Goal: Complete application form

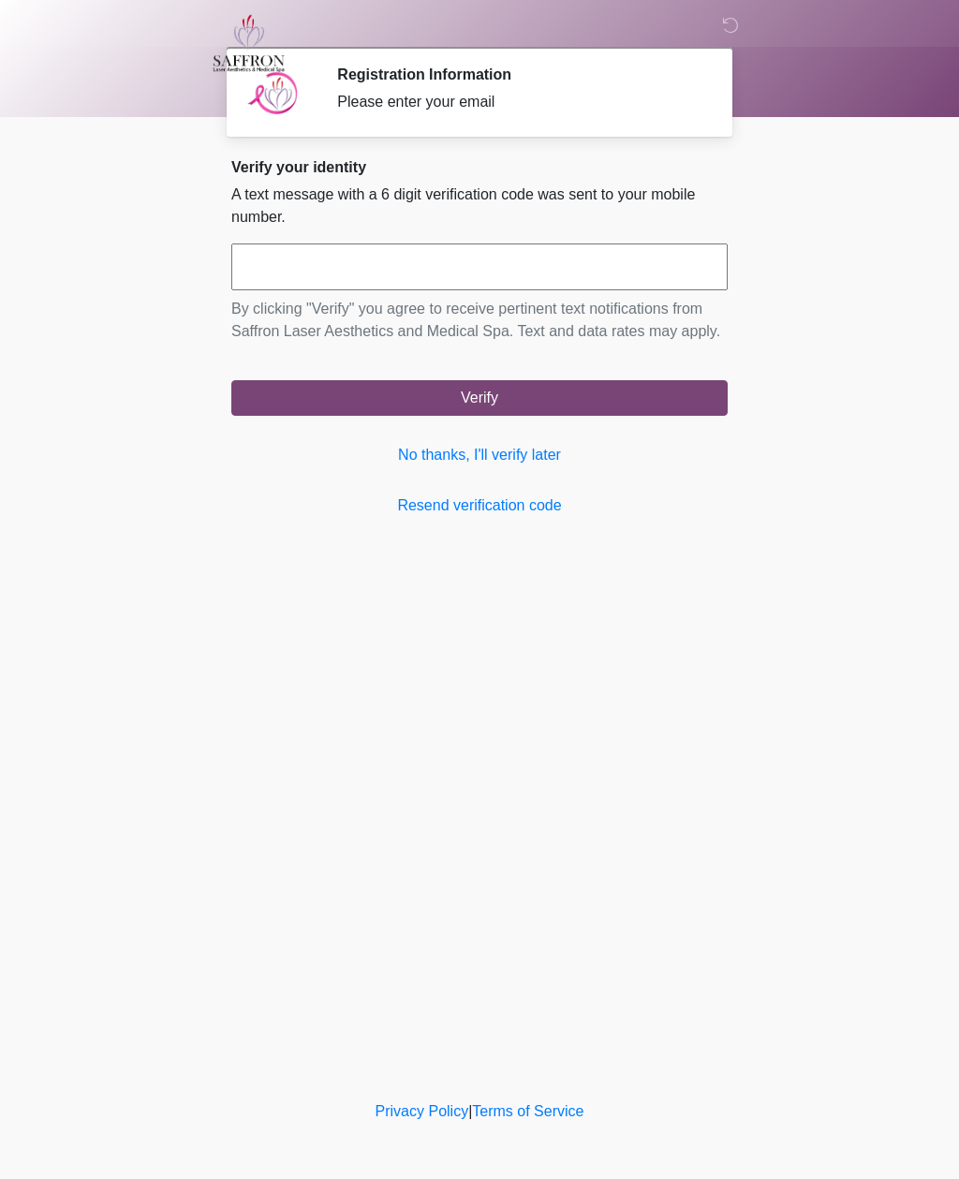
click at [375, 272] on input "text" at bounding box center [479, 266] width 496 height 47
type input "******"
click at [484, 416] on button "Verify" at bounding box center [479, 398] width 496 height 36
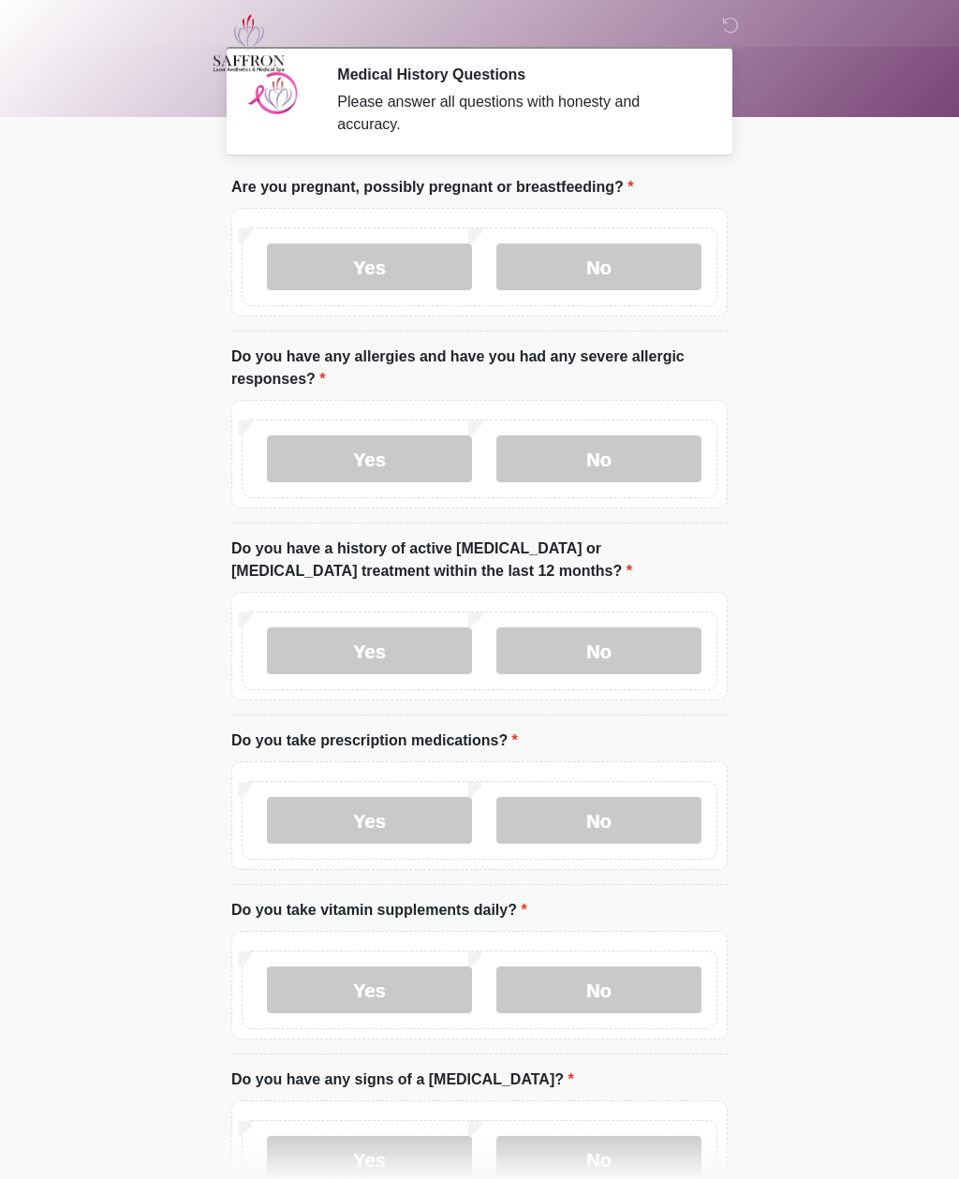
click at [616, 283] on label "No" at bounding box center [598, 266] width 205 height 47
click at [401, 453] on label "Yes" at bounding box center [369, 458] width 205 height 47
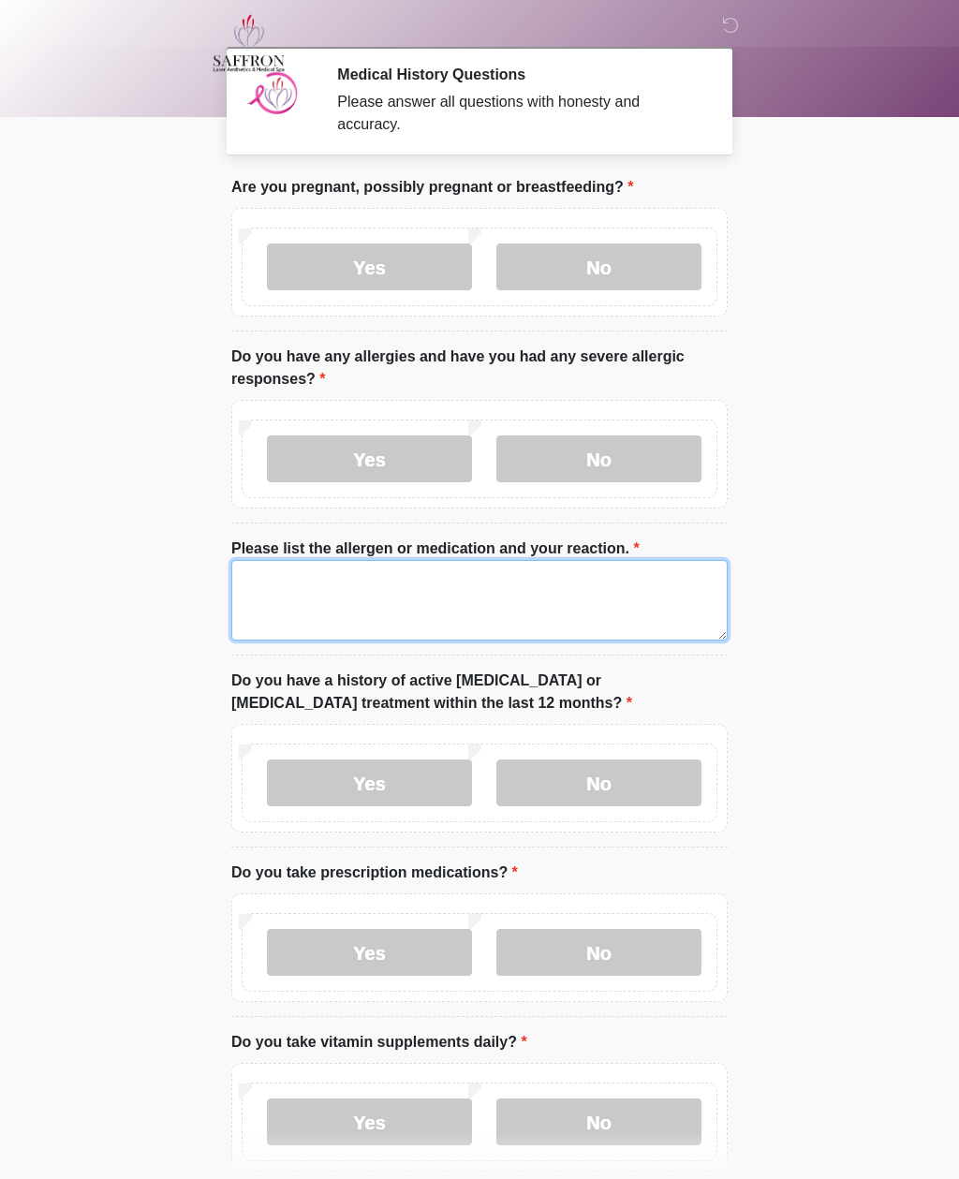
click at [296, 589] on textarea "Please list the allergen or medication and your reaction." at bounding box center [479, 600] width 496 height 81
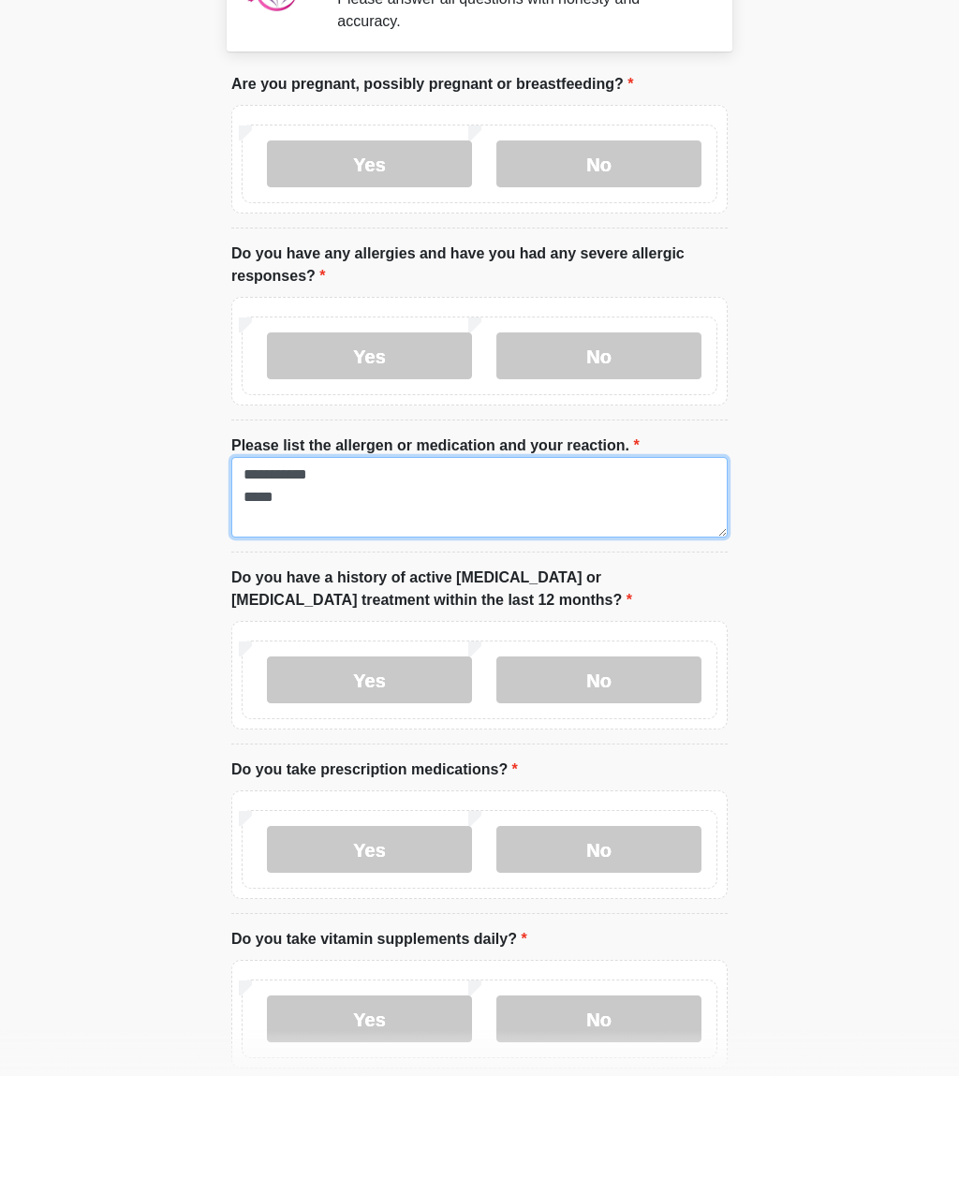
type textarea "**********"
click at [608, 759] on label "No" at bounding box center [598, 782] width 205 height 47
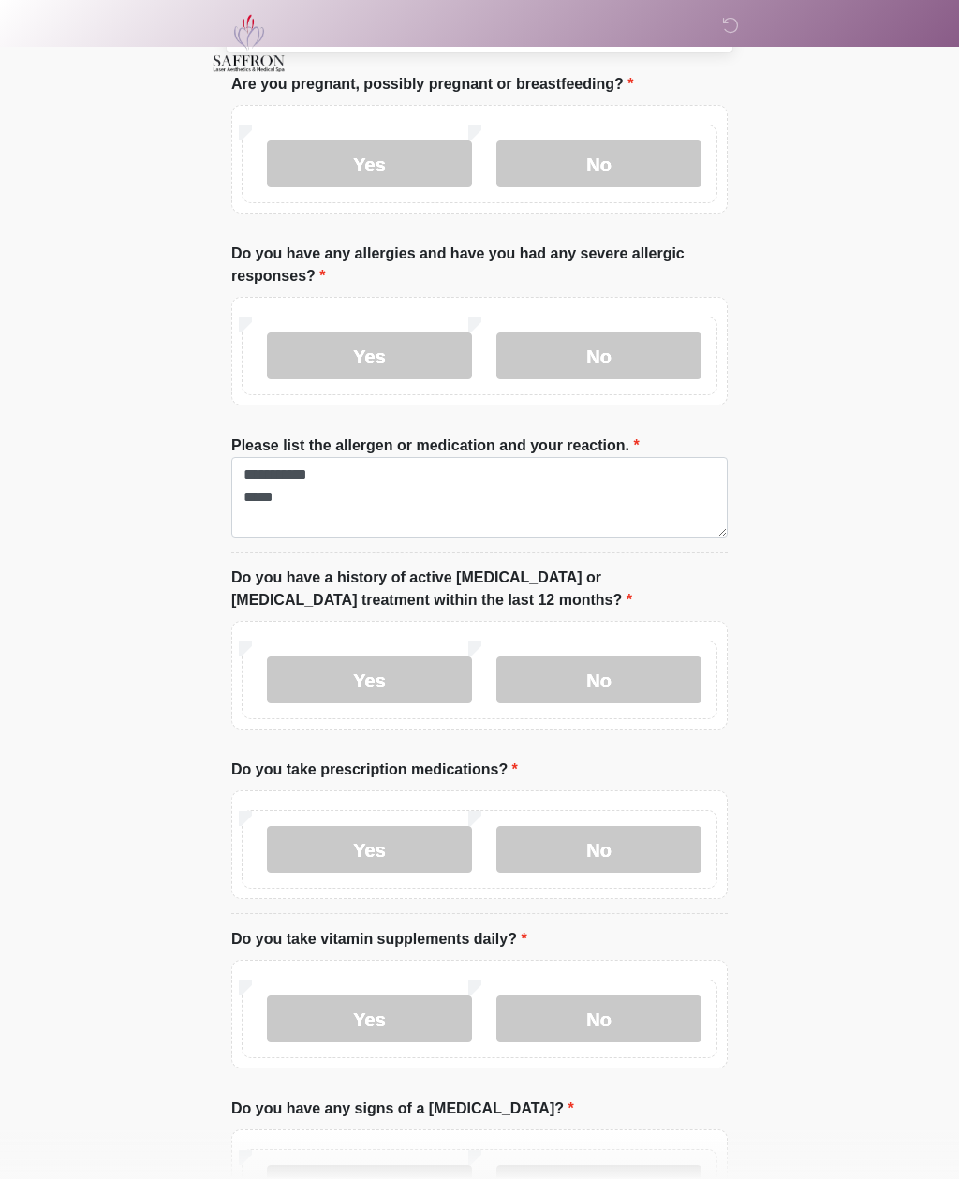
click at [370, 831] on label "Yes" at bounding box center [369, 849] width 205 height 47
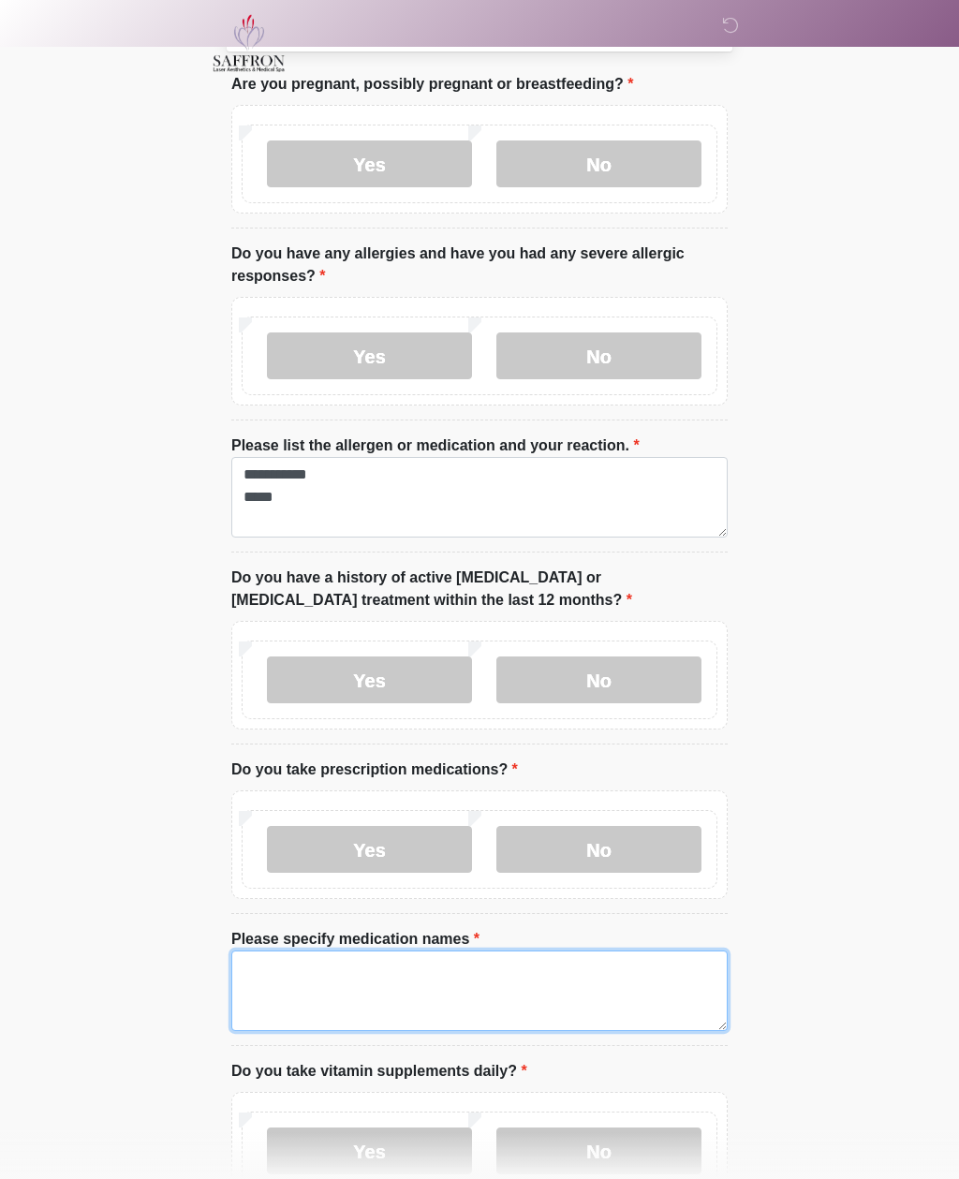
click at [272, 964] on textarea "Please specify medication names" at bounding box center [479, 990] width 496 height 81
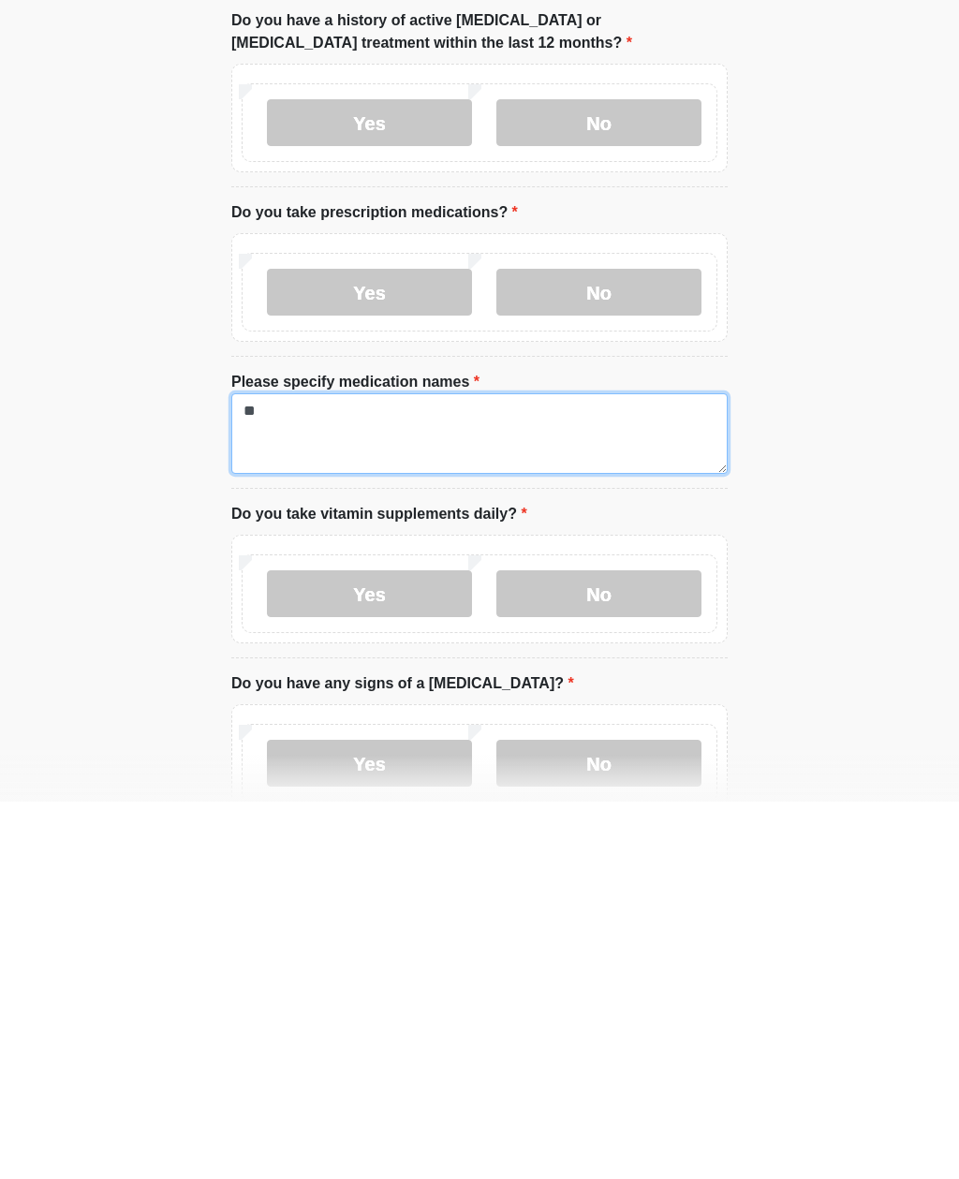
type textarea "*"
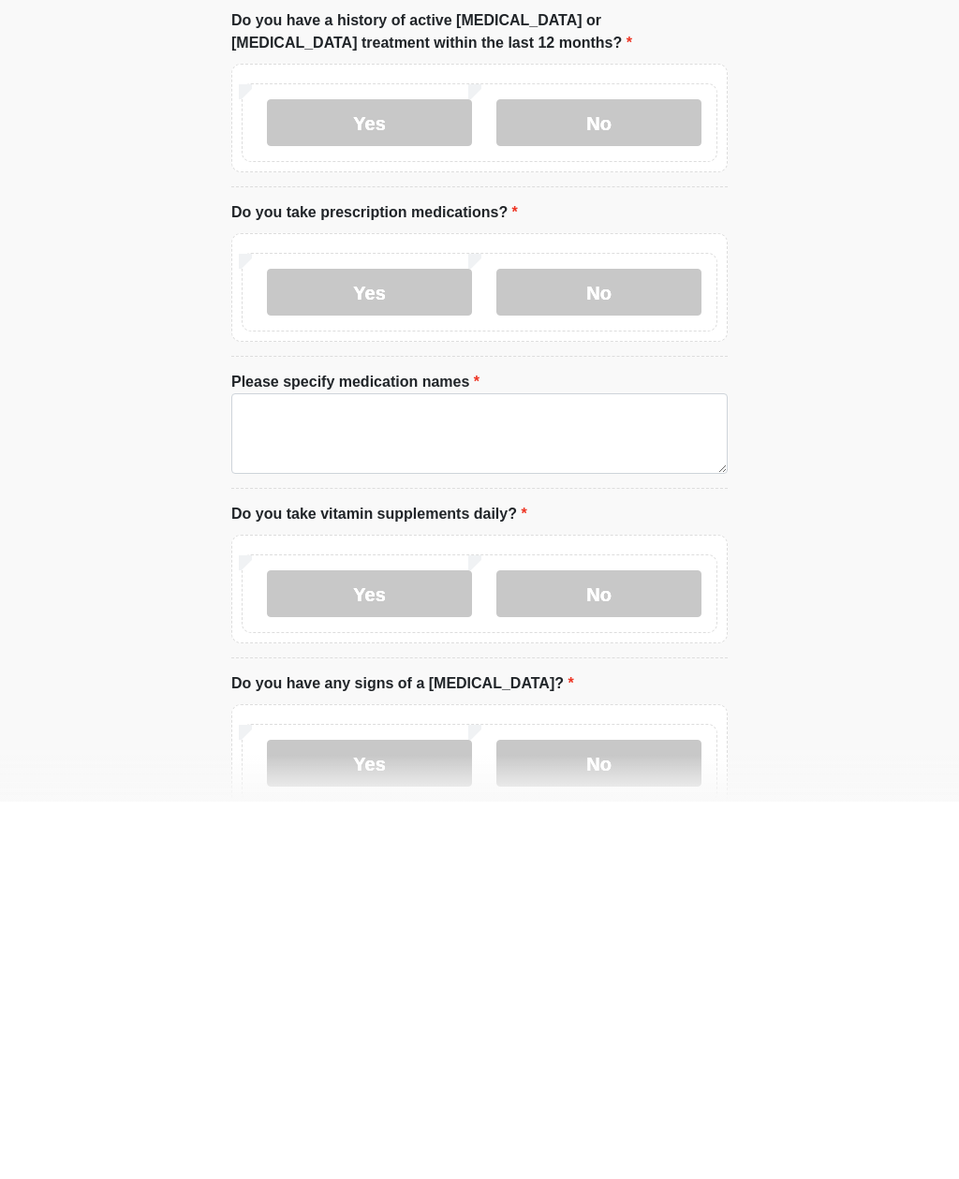
click at [610, 646] on label "No" at bounding box center [598, 669] width 205 height 47
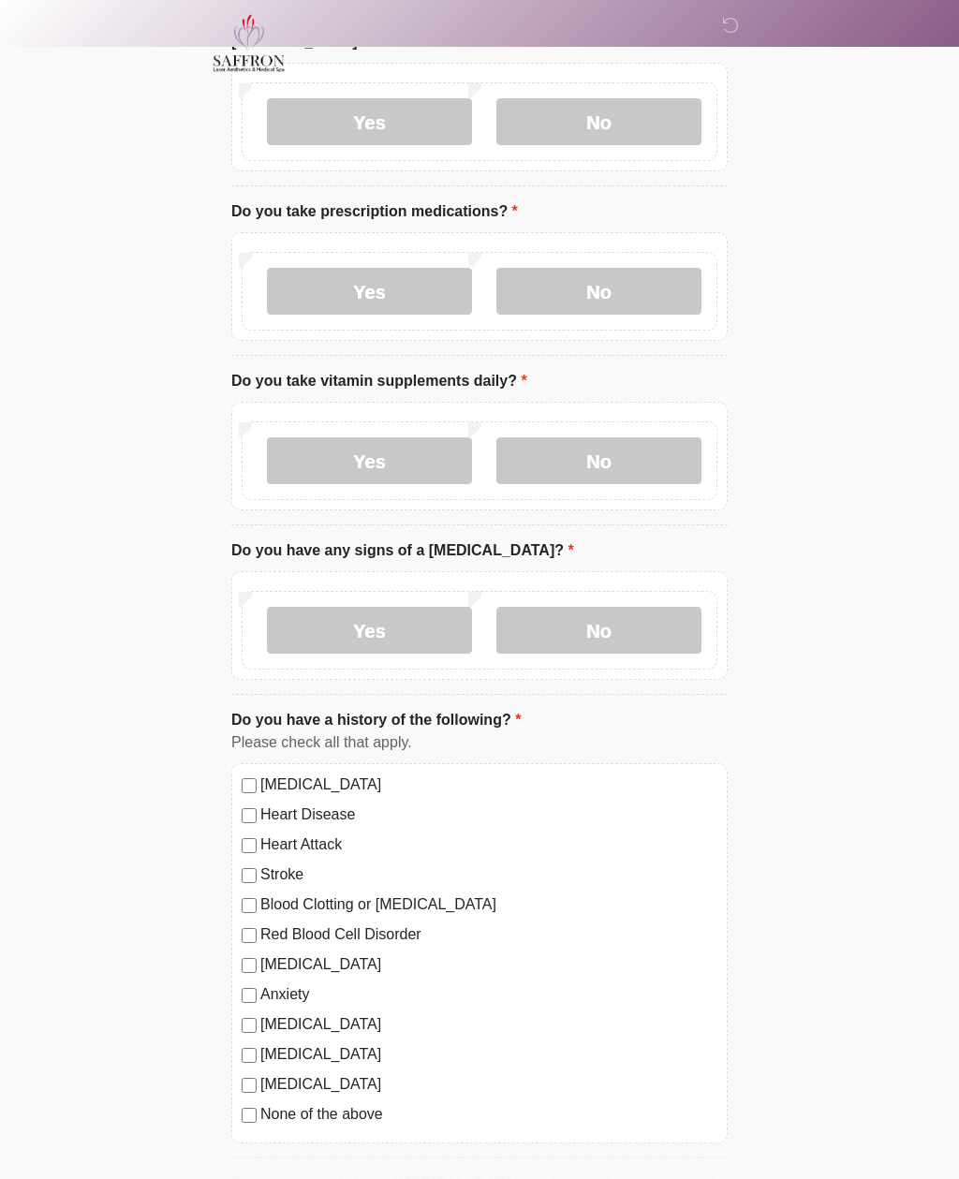
click at [382, 467] on label "Yes" at bounding box center [369, 460] width 205 height 47
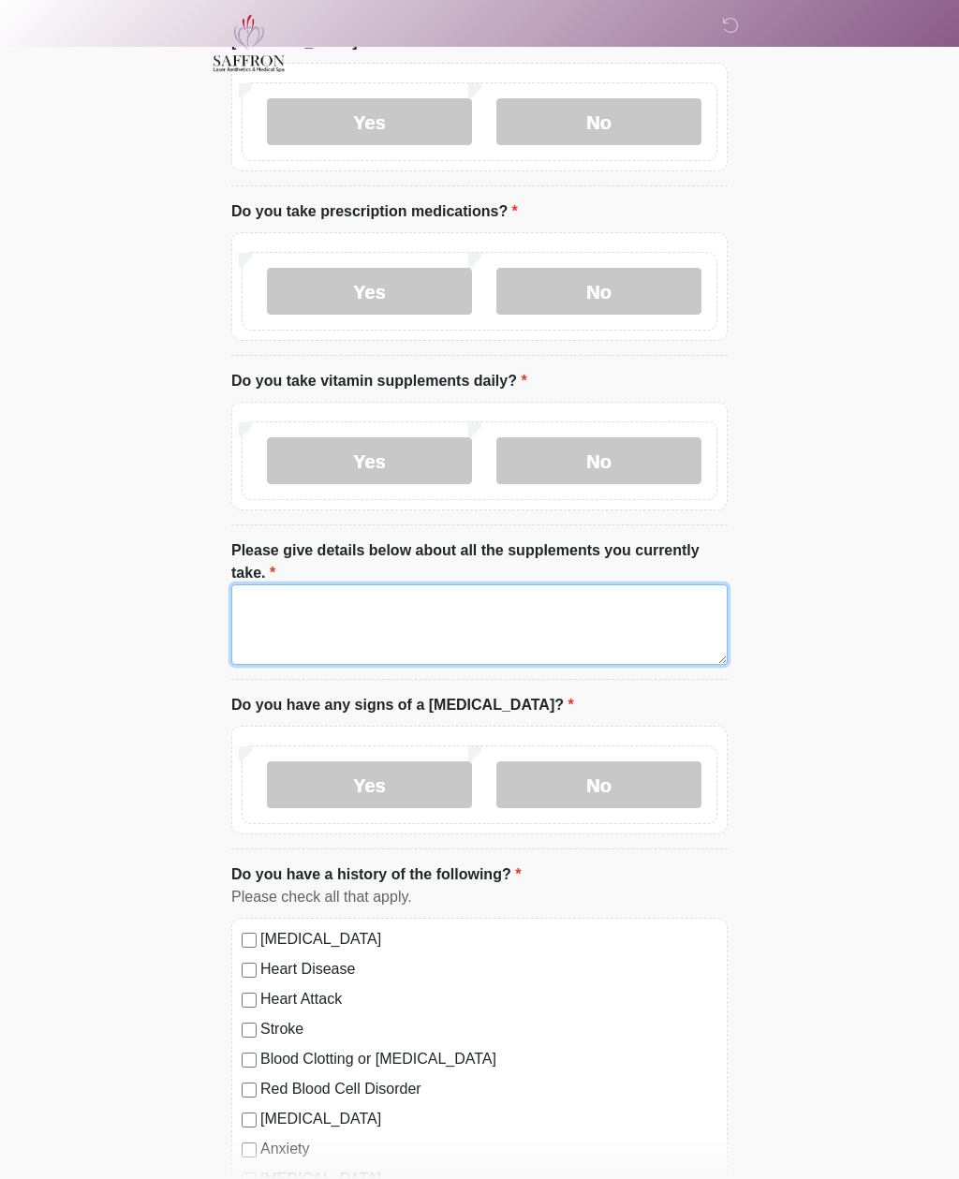
click at [316, 593] on textarea "Please give details below about all the supplements you currently take." at bounding box center [479, 624] width 496 height 81
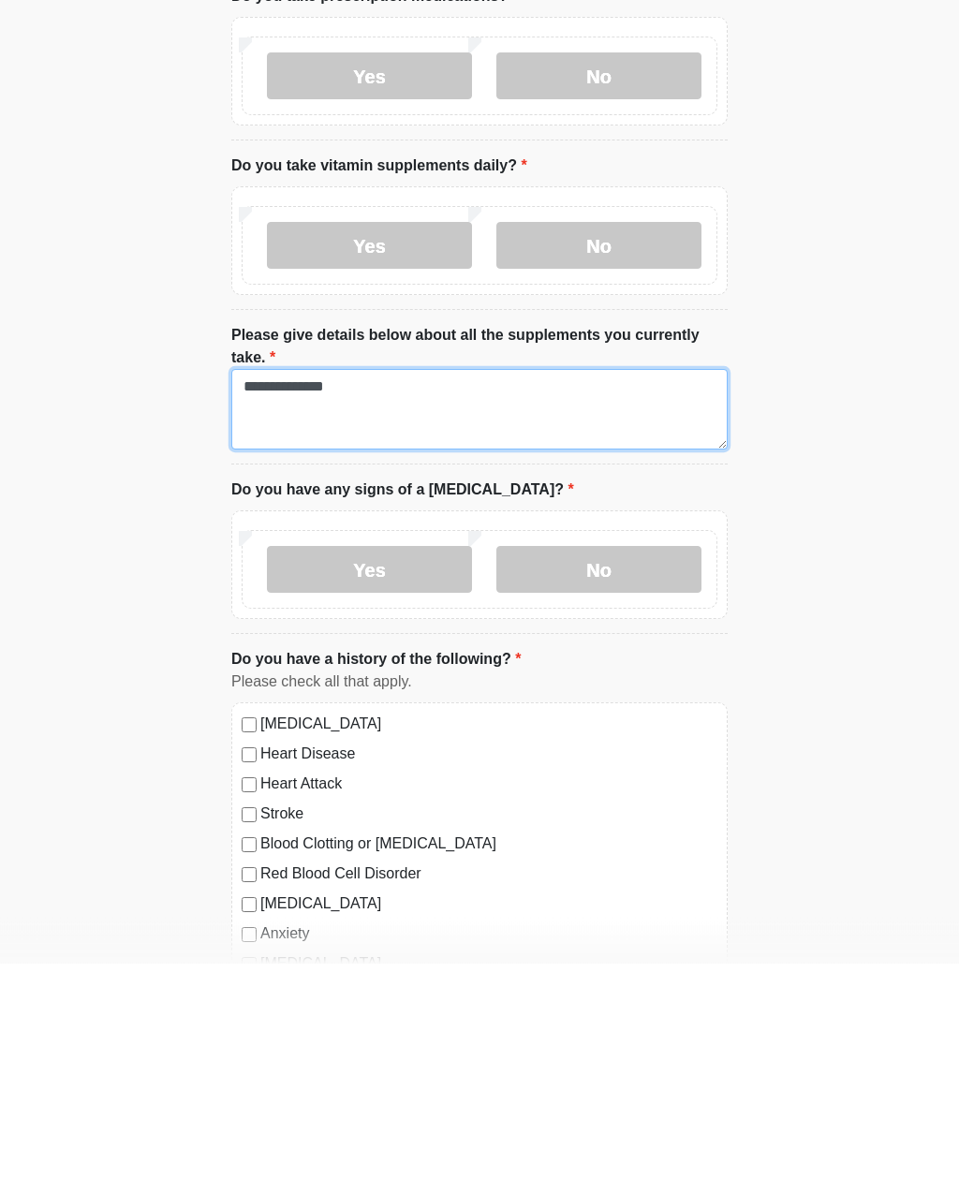
type textarea "**********"
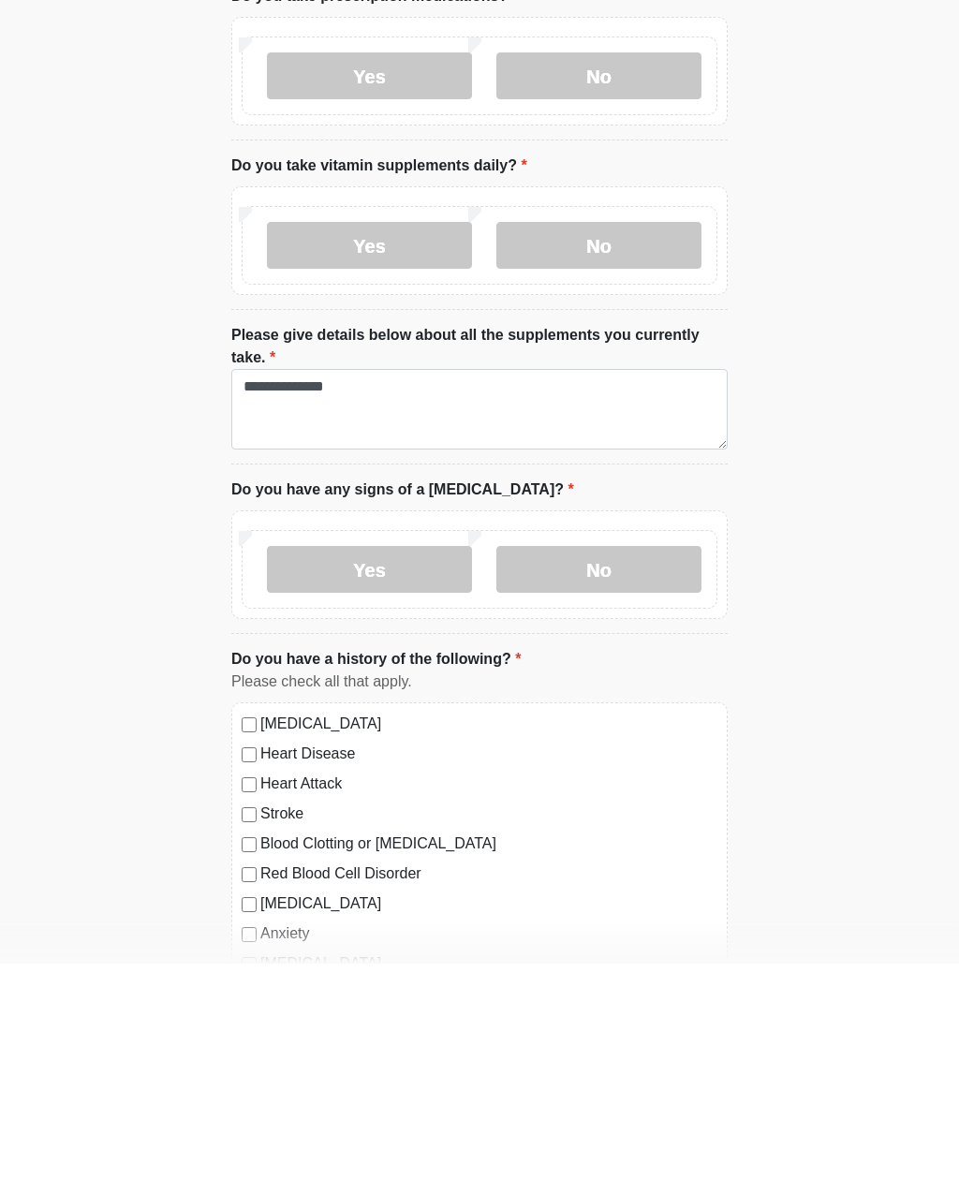
click at [597, 762] on label "No" at bounding box center [598, 785] width 205 height 47
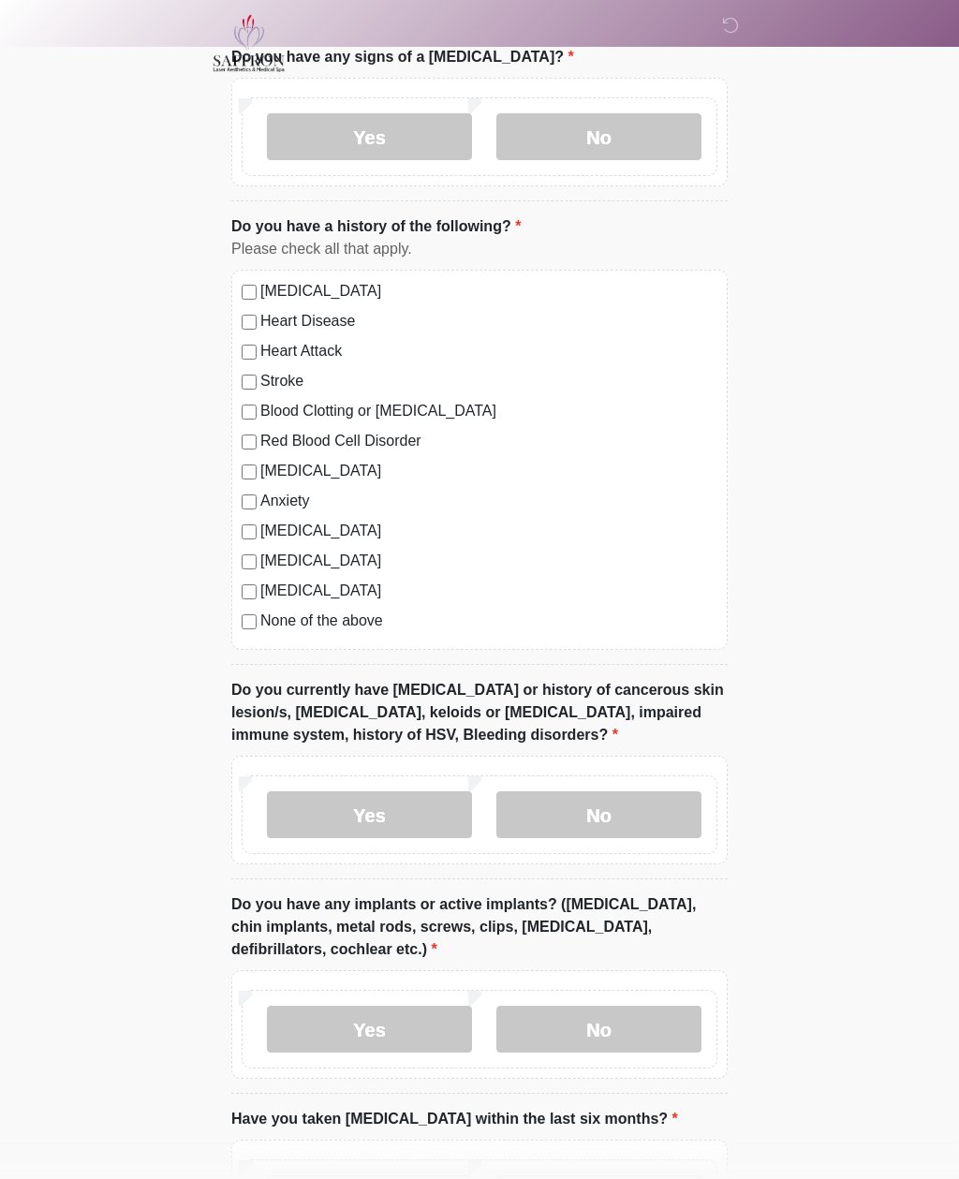
scroll to position [1322, 0]
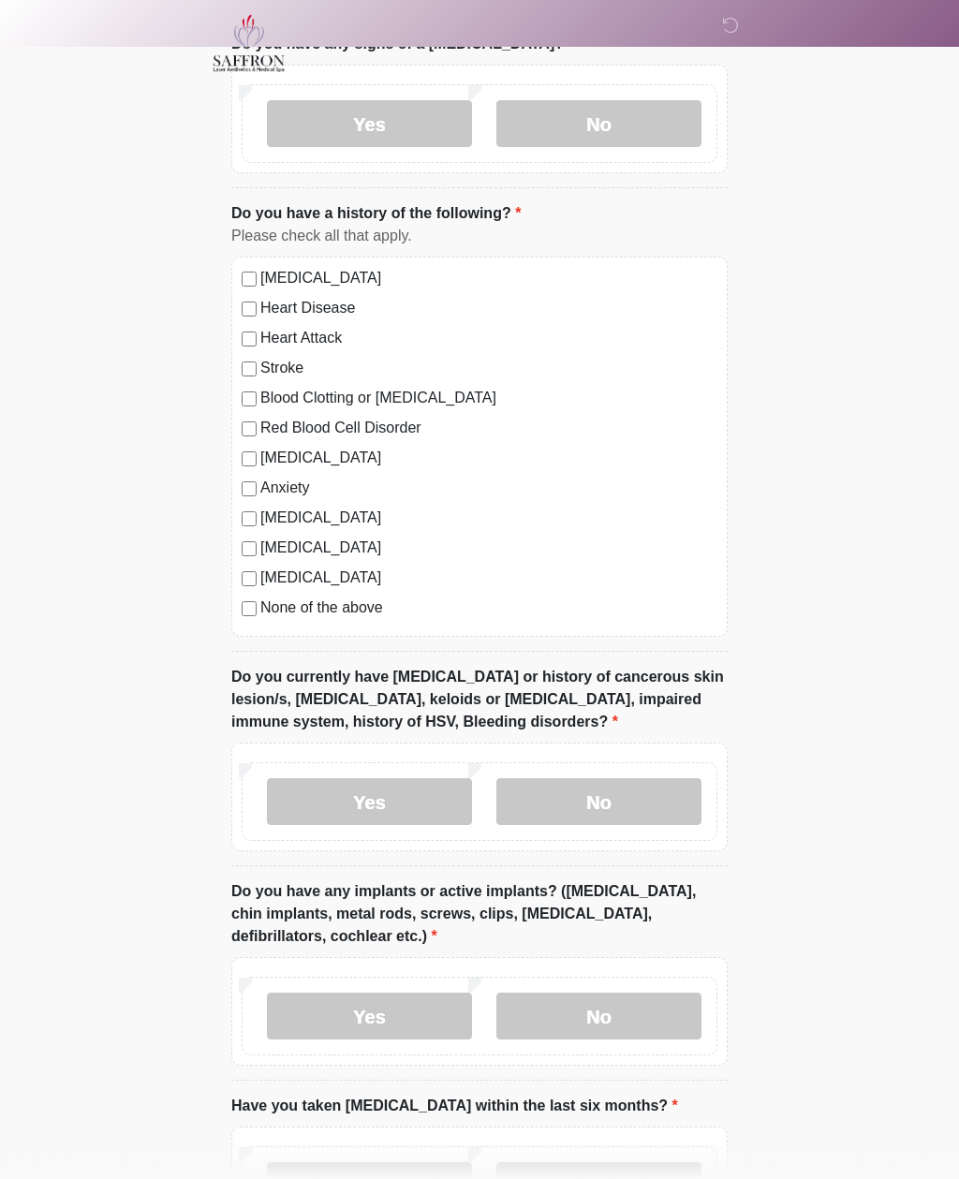
click at [621, 795] on label "No" at bounding box center [598, 801] width 205 height 47
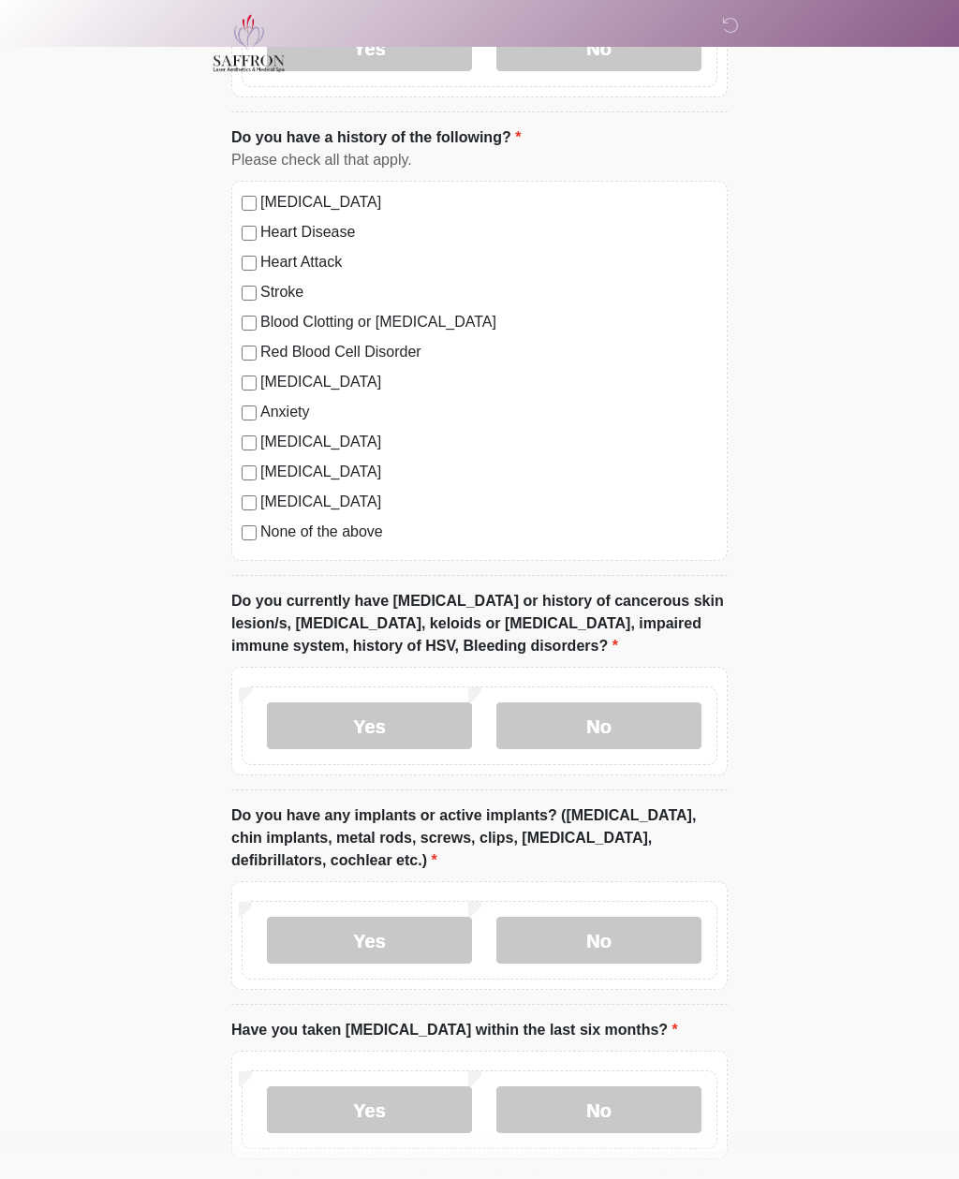
scroll to position [1479, 0]
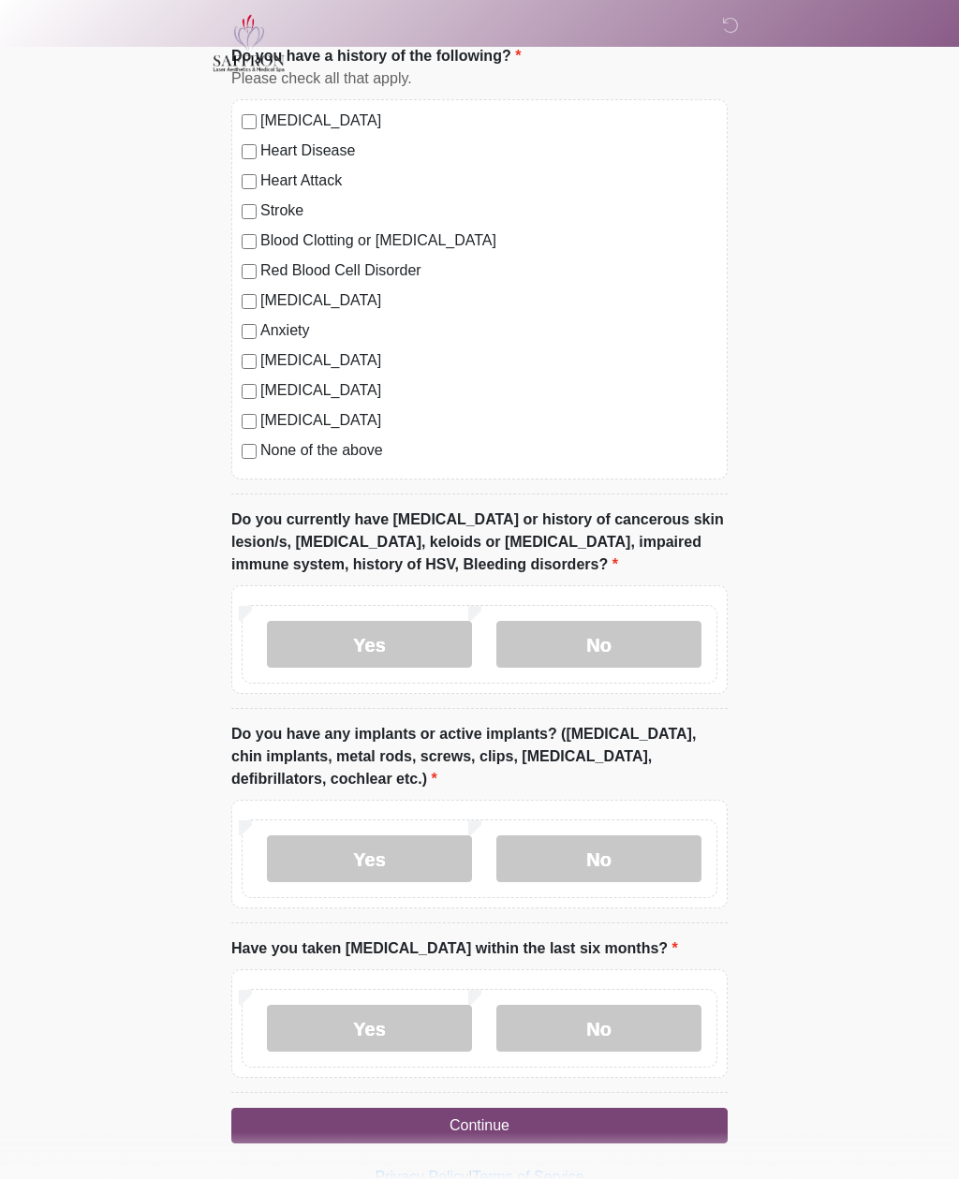
click at [589, 857] on label "No" at bounding box center [598, 858] width 205 height 47
click at [585, 1018] on label "No" at bounding box center [598, 1028] width 205 height 47
click at [484, 1121] on button "Continue" at bounding box center [479, 1126] width 496 height 36
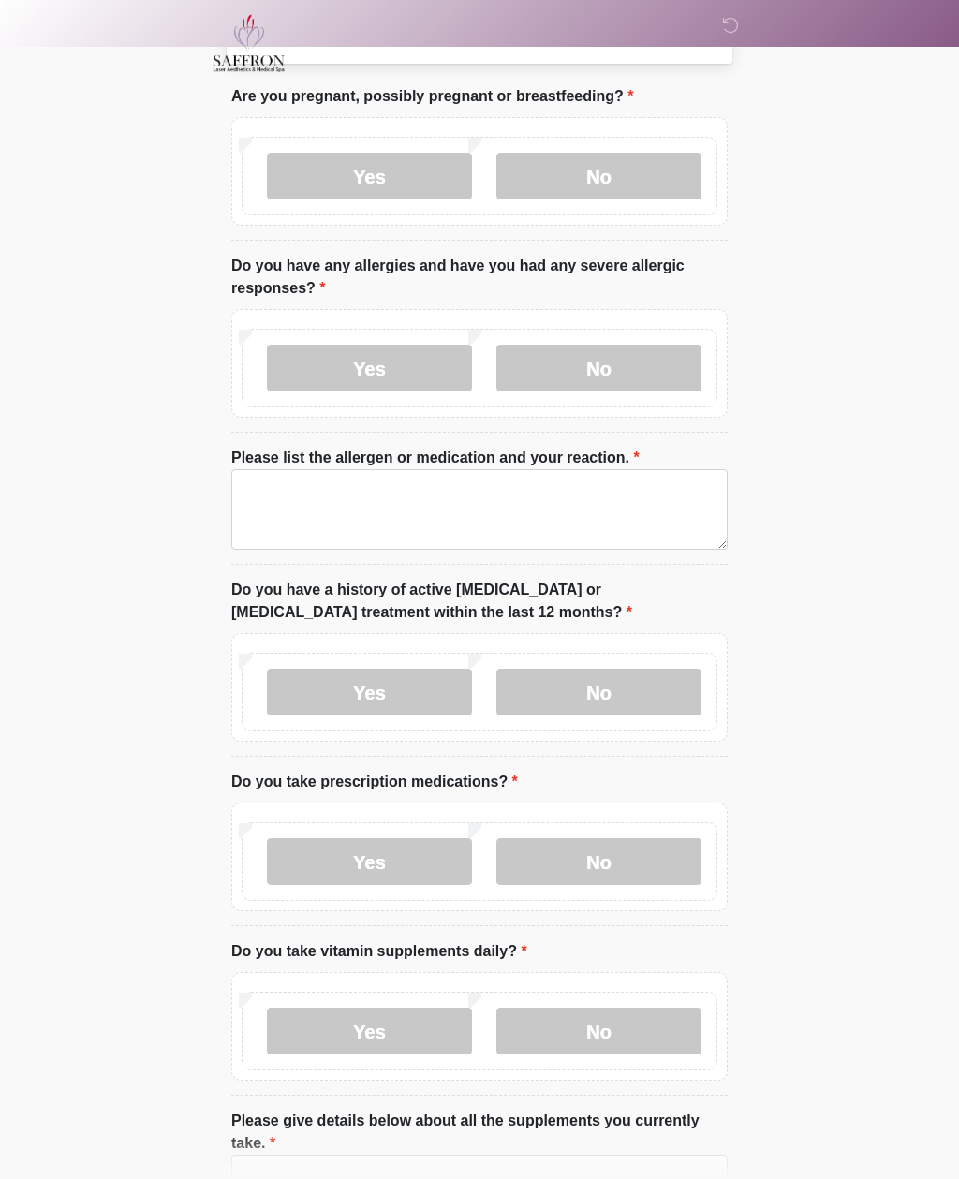
click at [522, 1088] on html "‎ ‎ ‎ Medical History Questions Please answer all questions with honesty and ac…" at bounding box center [479, 498] width 959 height 1179
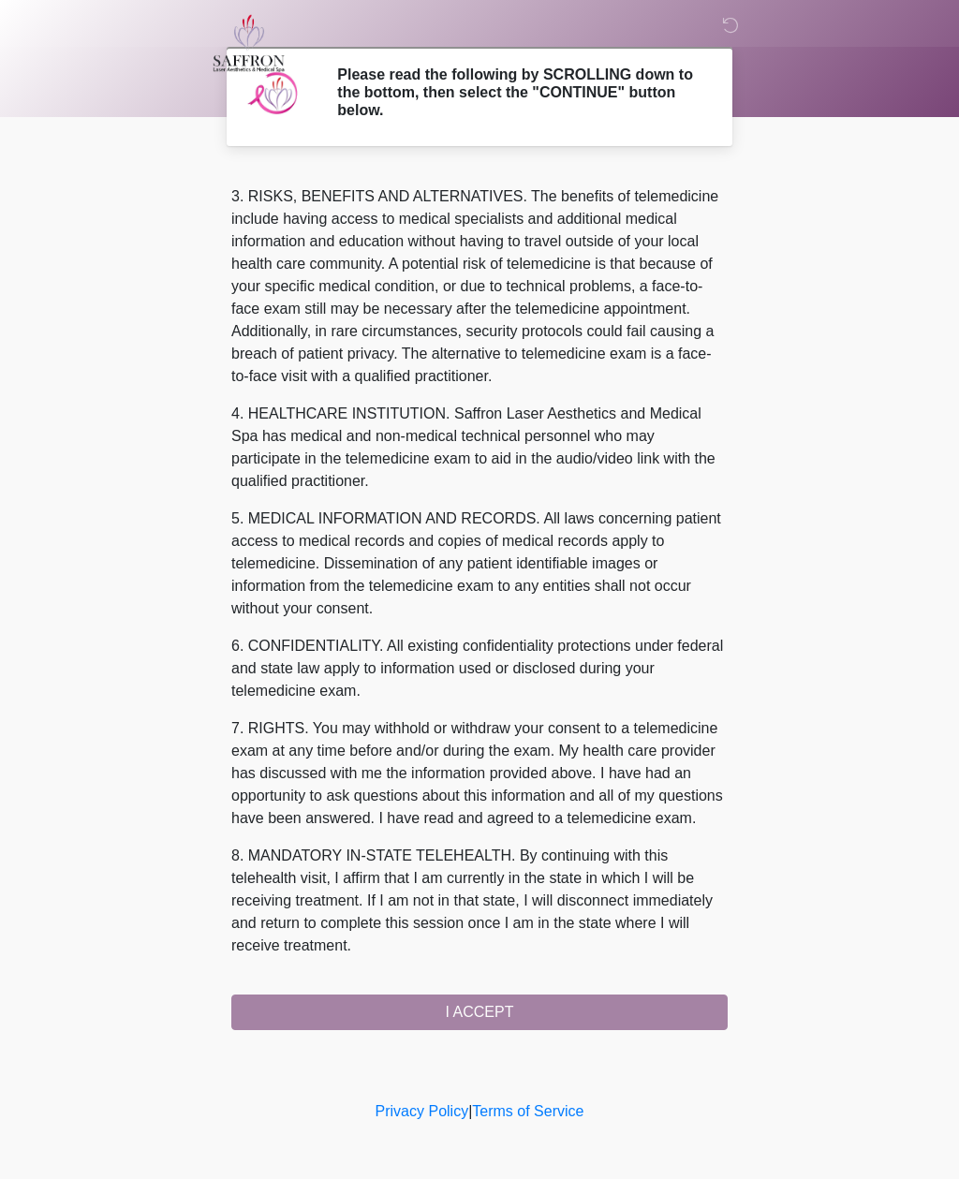
scroll to position [304, 0]
click at [484, 1002] on button "I ACCEPT" at bounding box center [479, 1012] width 496 height 36
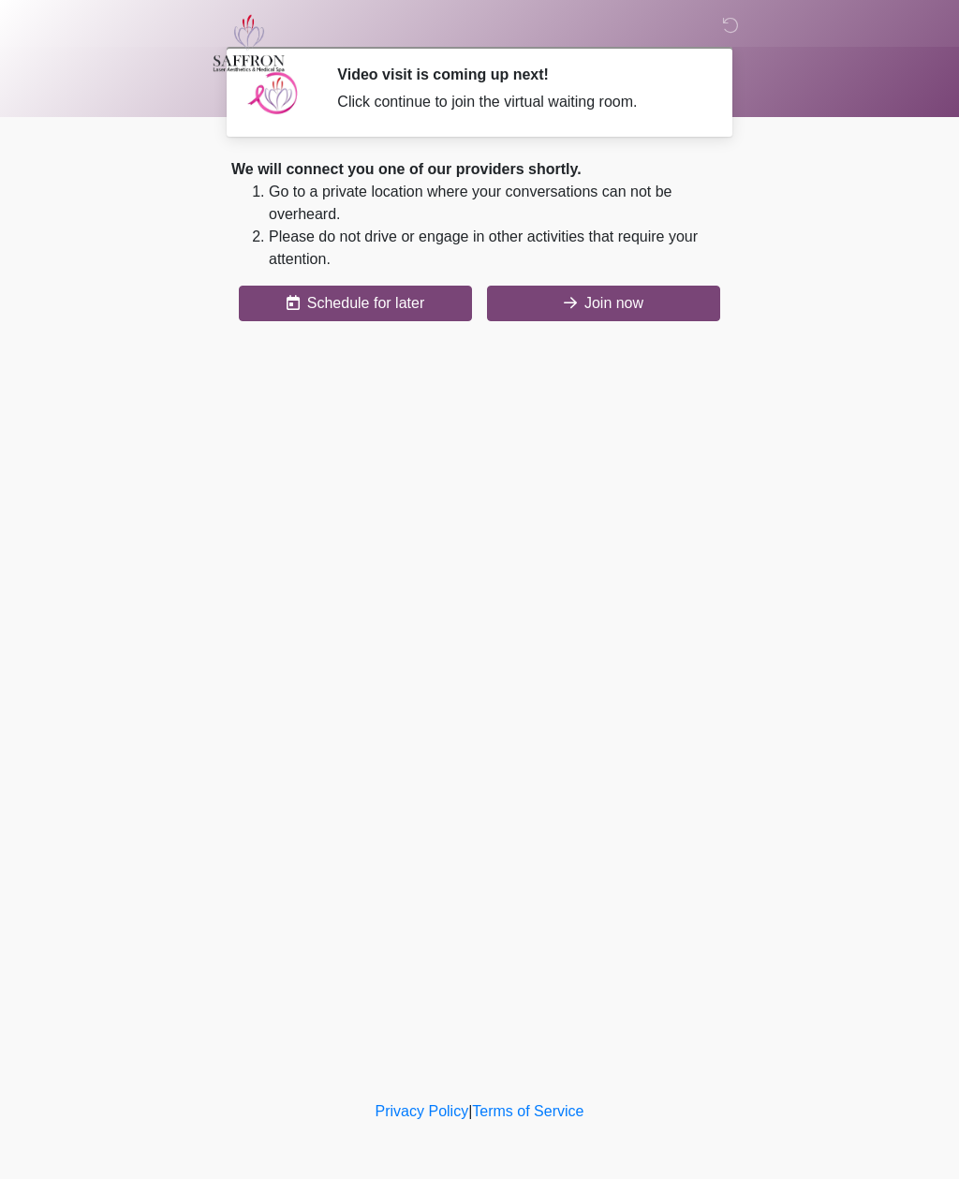
click at [611, 291] on button "Join now" at bounding box center [603, 304] width 233 height 36
